Goal: Task Accomplishment & Management: Use online tool/utility

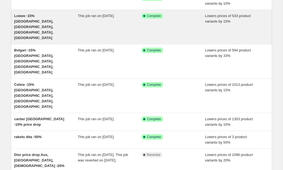
scroll to position [99, 0]
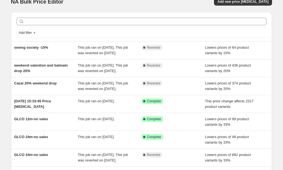
scroll to position [9, 0]
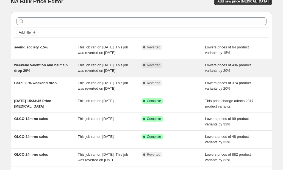
click at [60, 73] on div "weekend valention and balmain drop 20%" at bounding box center [46, 67] width 64 height 11
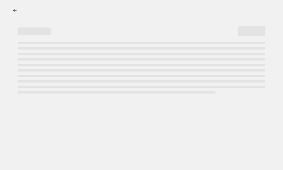
select select "percentage"
select select "vendor"
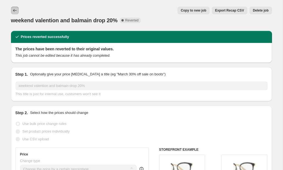
click at [13, 11] on icon "Price change jobs" at bounding box center [14, 10] width 5 height 5
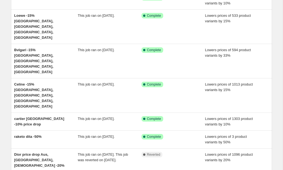
scroll to position [116, 0]
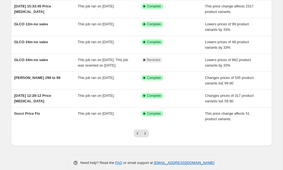
scroll to position [135, 0]
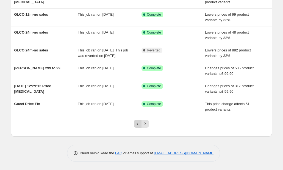
click at [136, 124] on icon "Previous" at bounding box center [137, 123] width 5 height 5
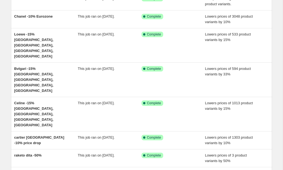
scroll to position [77, 0]
